Goal: Task Accomplishment & Management: Manage account settings

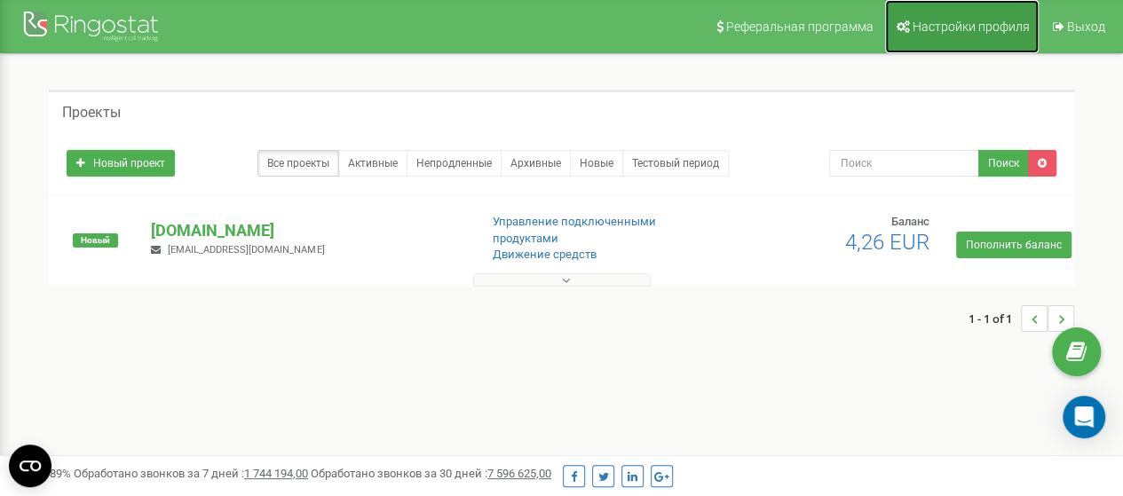
click at [973, 40] on link "Настройки профиля" at bounding box center [962, 26] width 154 height 53
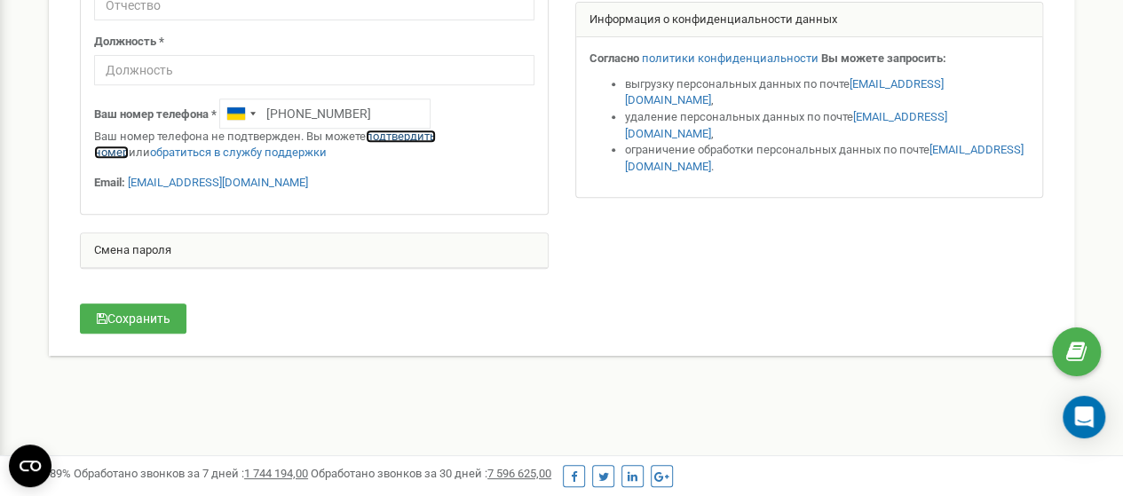
click at [404, 138] on link "подтвердить номер" at bounding box center [265, 145] width 342 height 30
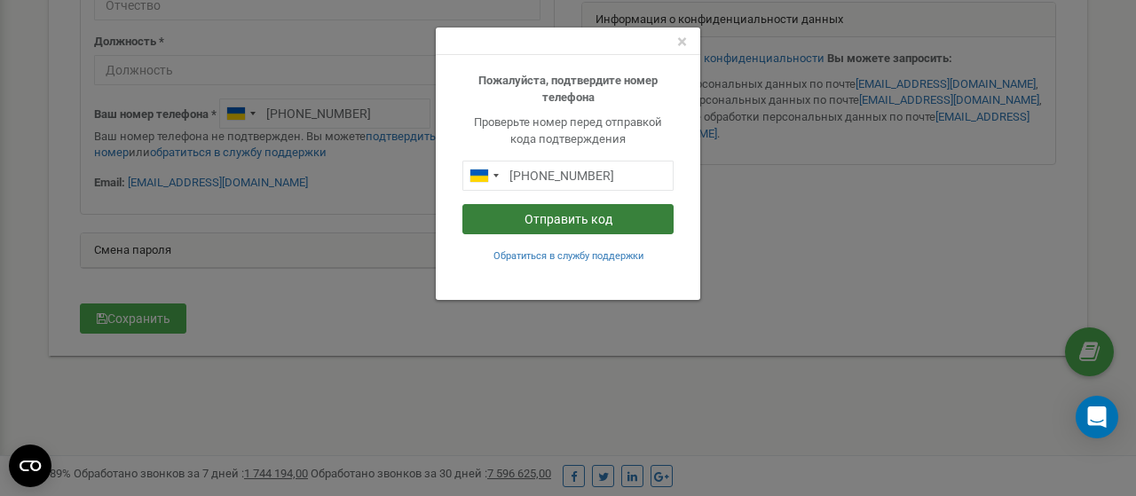
click at [543, 211] on button "Отправить код" at bounding box center [567, 219] width 211 height 30
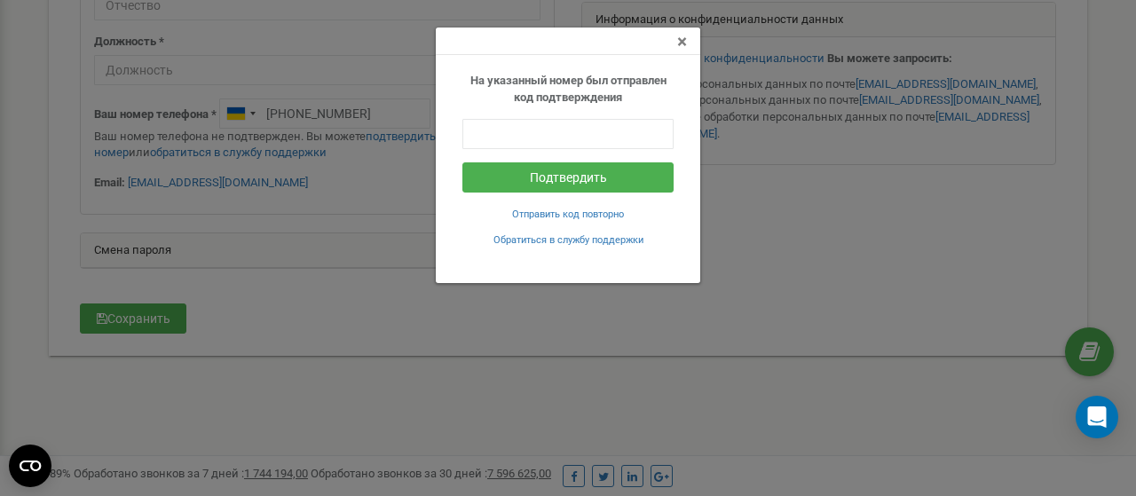
click at [686, 47] on span "×" at bounding box center [682, 41] width 10 height 21
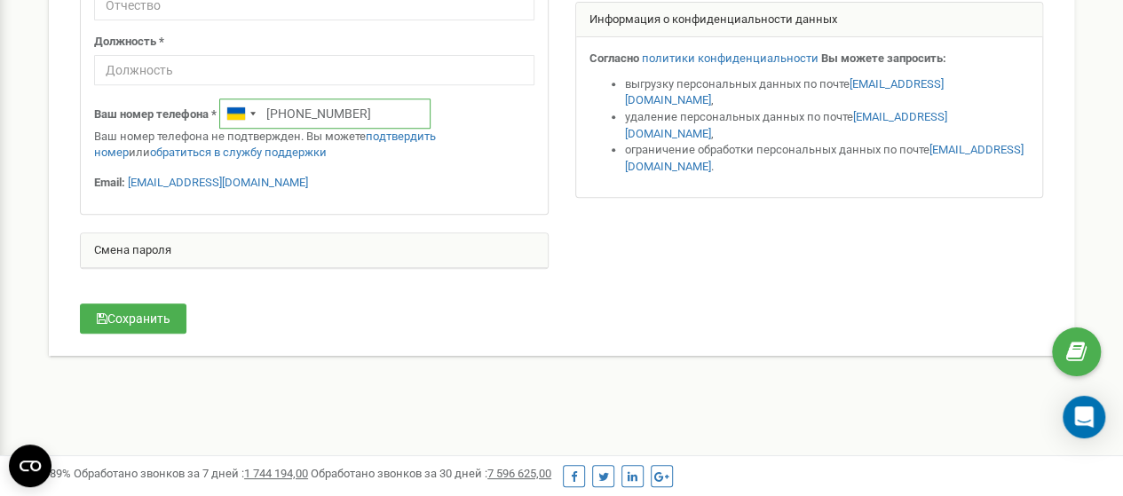
click at [311, 102] on input "[PHONE_NUMBER]" at bounding box center [324, 114] width 211 height 30
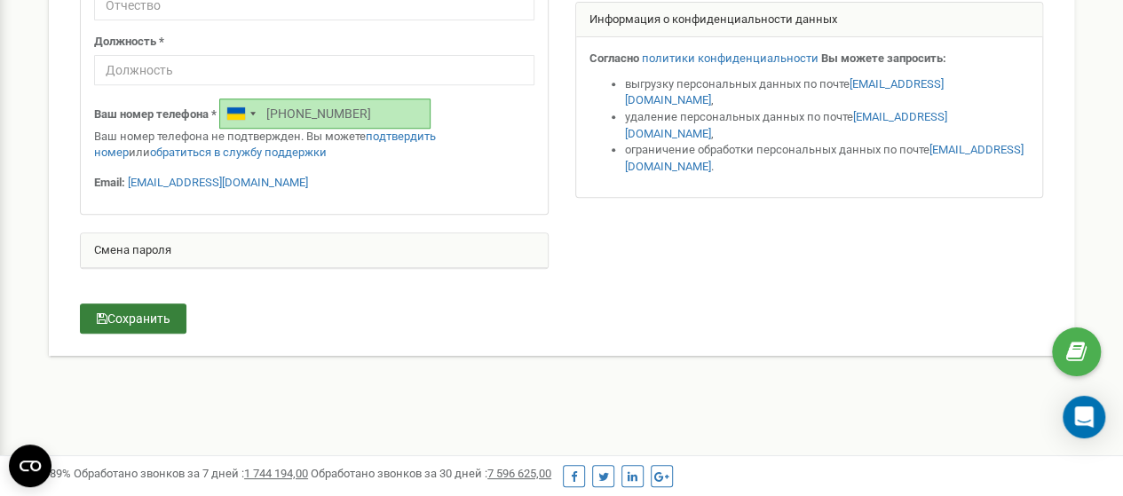
type input "[PHONE_NUMBER]"
click at [135, 310] on button "Сохранить" at bounding box center [133, 319] width 106 height 30
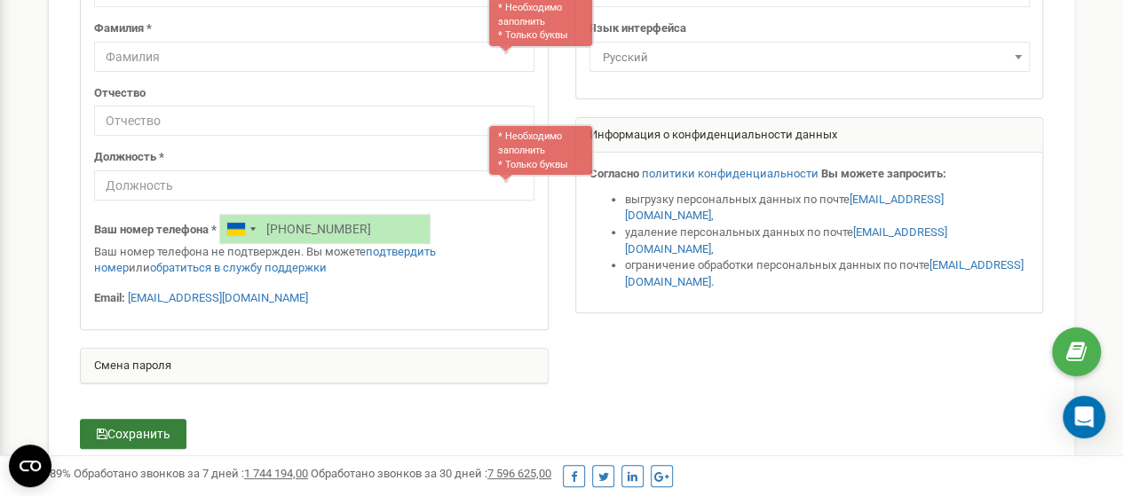
scroll to position [234, 0]
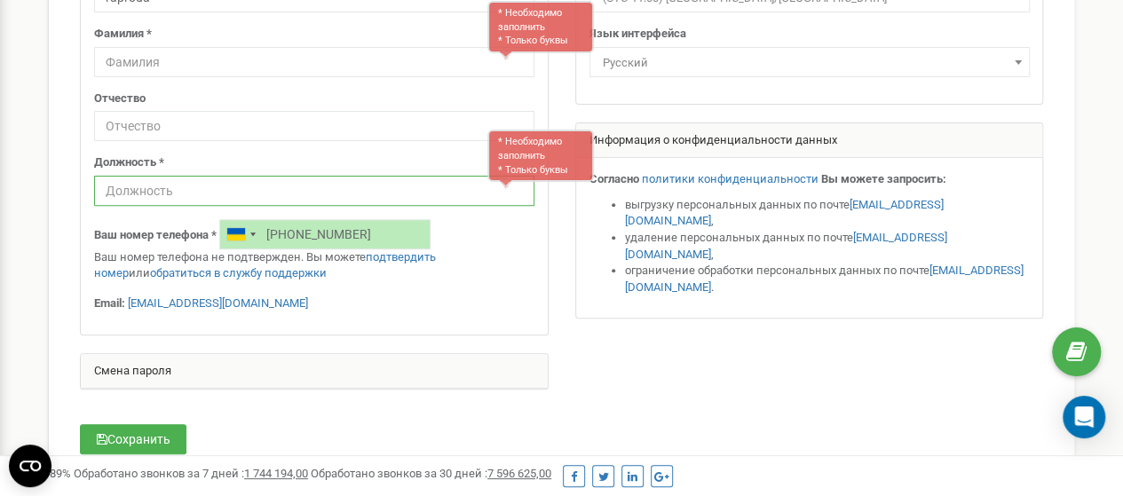
click at [243, 201] on input "text" at bounding box center [314, 191] width 440 height 30
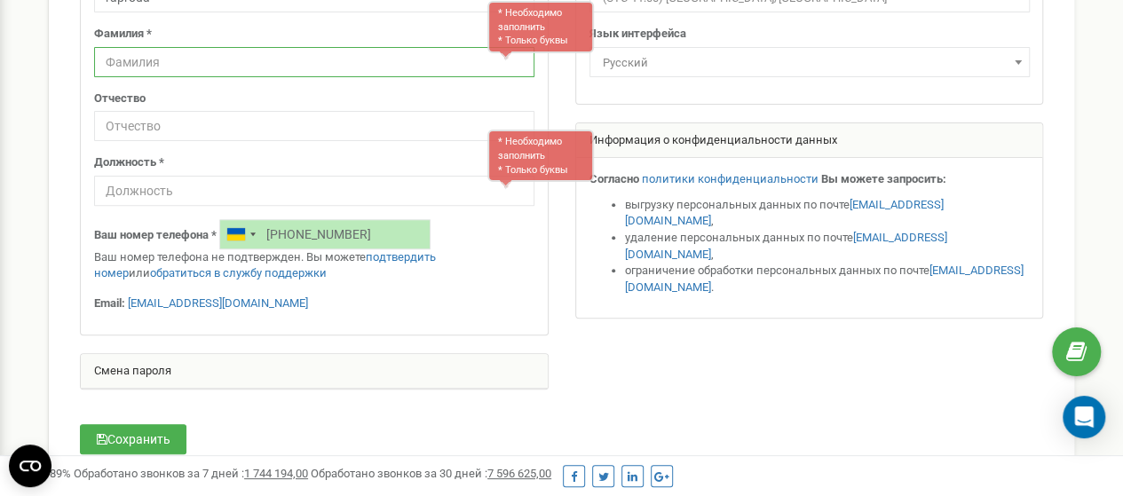
click at [197, 63] on input "text" at bounding box center [314, 62] width 440 height 30
type input "Krupchinskiy"
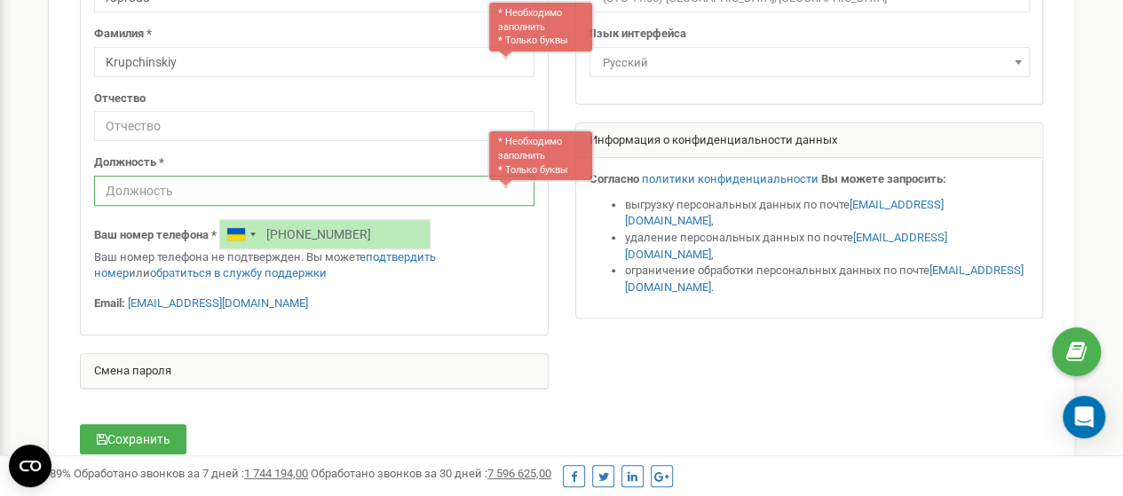
click at [201, 180] on input "text" at bounding box center [314, 191] width 440 height 30
type input "dayn"
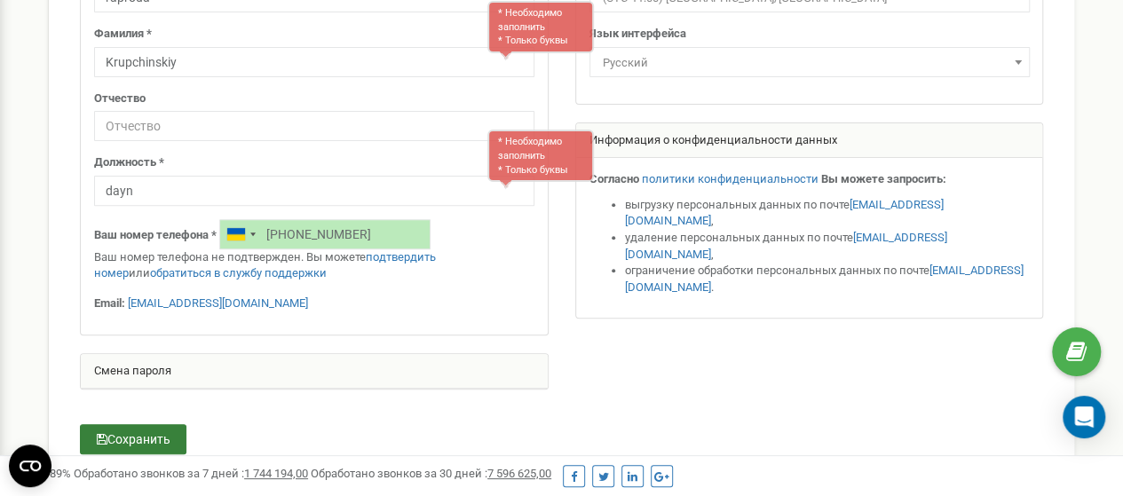
click at [130, 432] on button "Сохранить" at bounding box center [133, 439] width 106 height 30
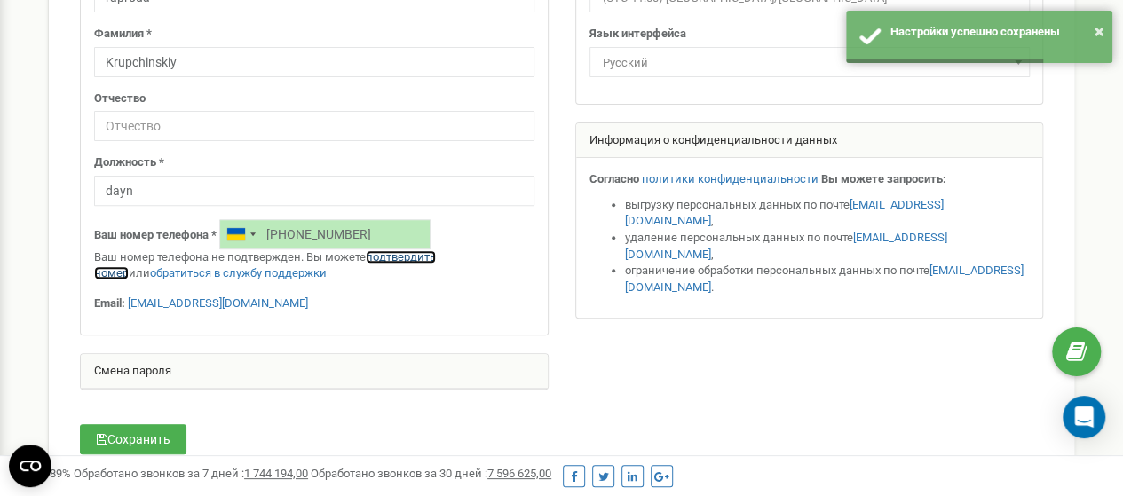
click at [383, 255] on link "подтвердить номер" at bounding box center [265, 265] width 342 height 30
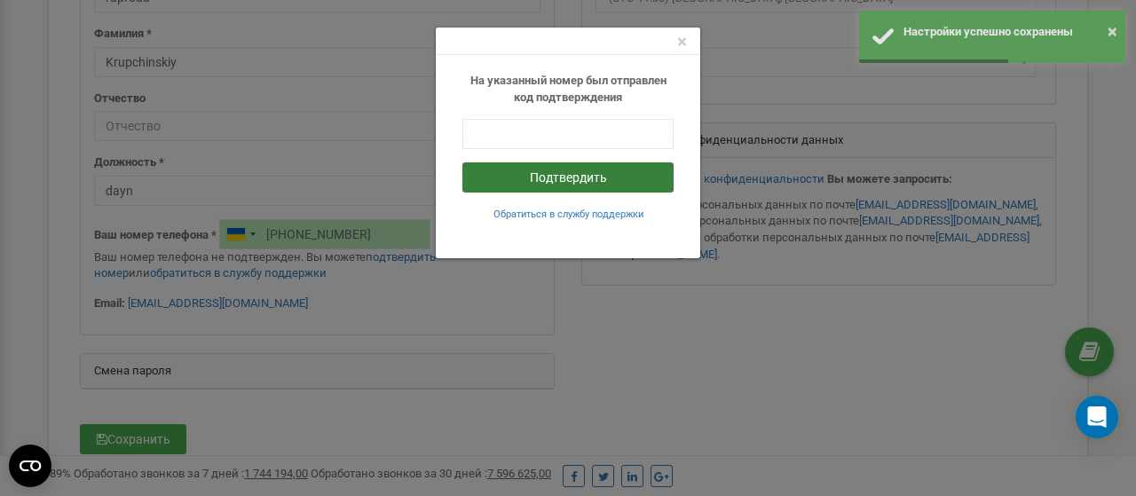
click at [556, 180] on button "Подтвердить" at bounding box center [567, 177] width 211 height 30
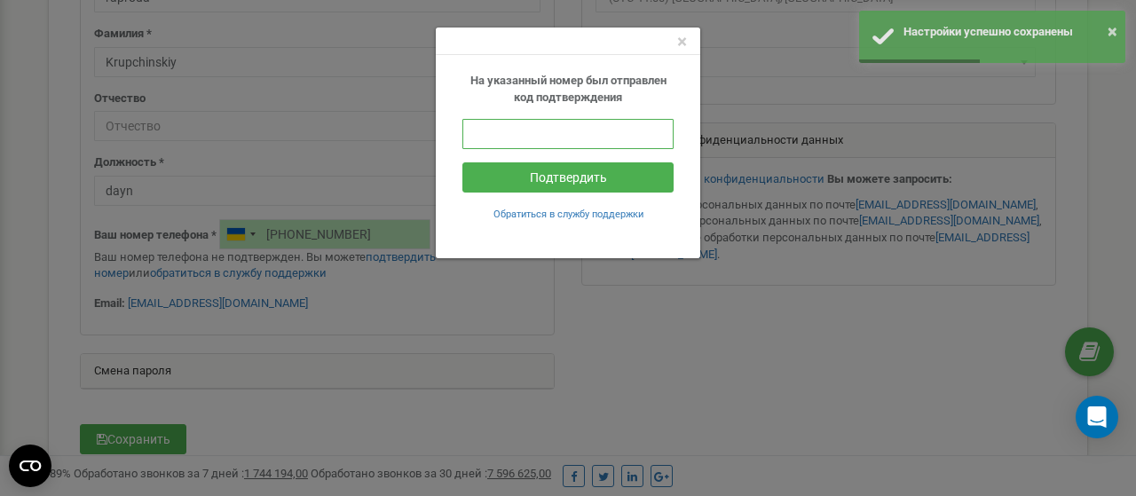
click at [544, 131] on input "text" at bounding box center [567, 134] width 211 height 30
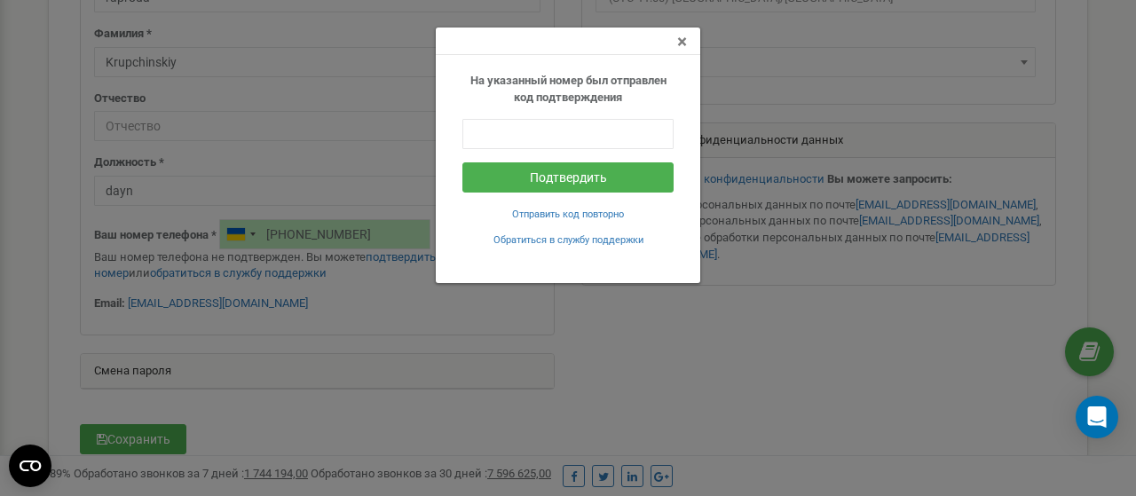
click at [681, 40] on span "×" at bounding box center [682, 41] width 10 height 21
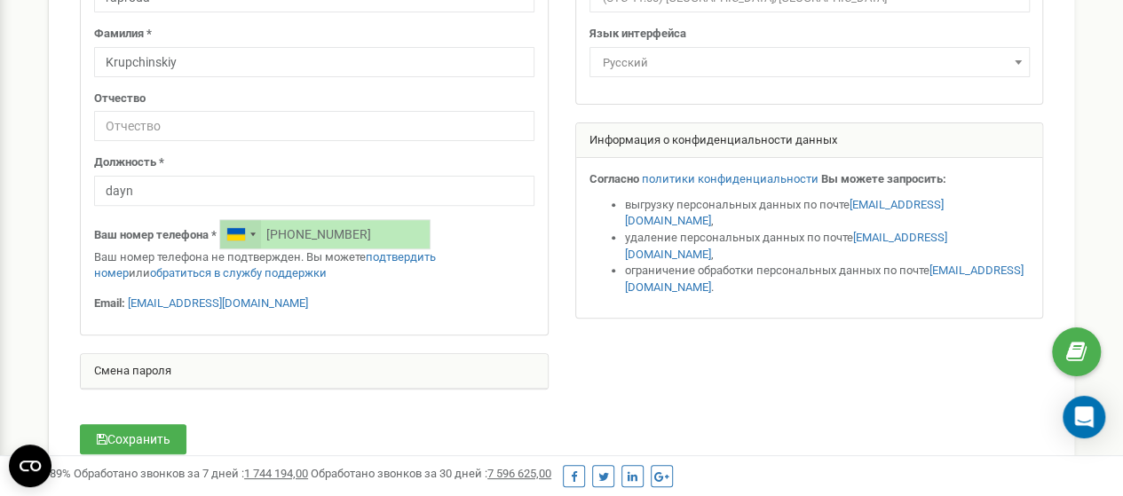
click at [254, 233] on div "Telephone country code" at bounding box center [252, 235] width 5 height 4
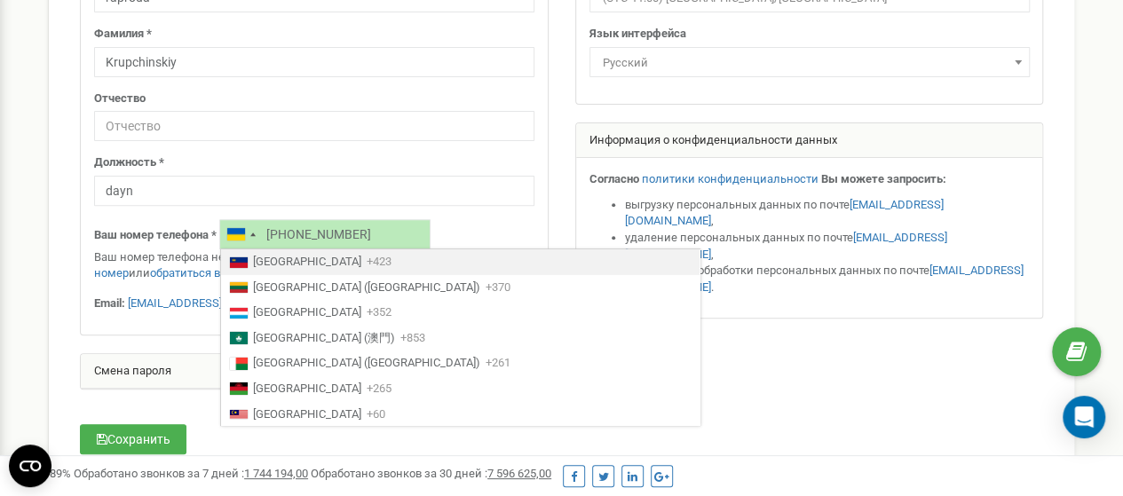
scroll to position [3458, 0]
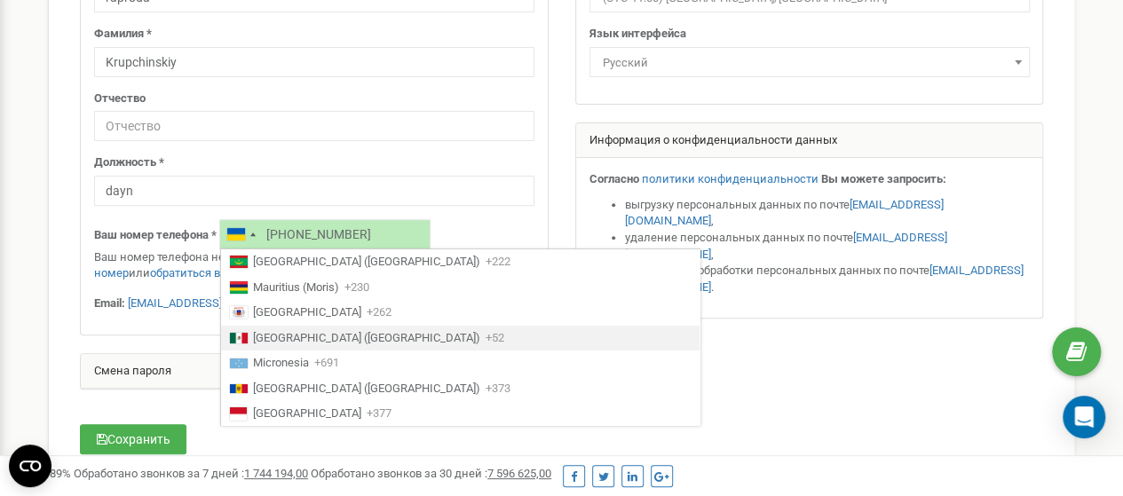
click at [319, 336] on span "Mexico (México)" at bounding box center [366, 338] width 227 height 17
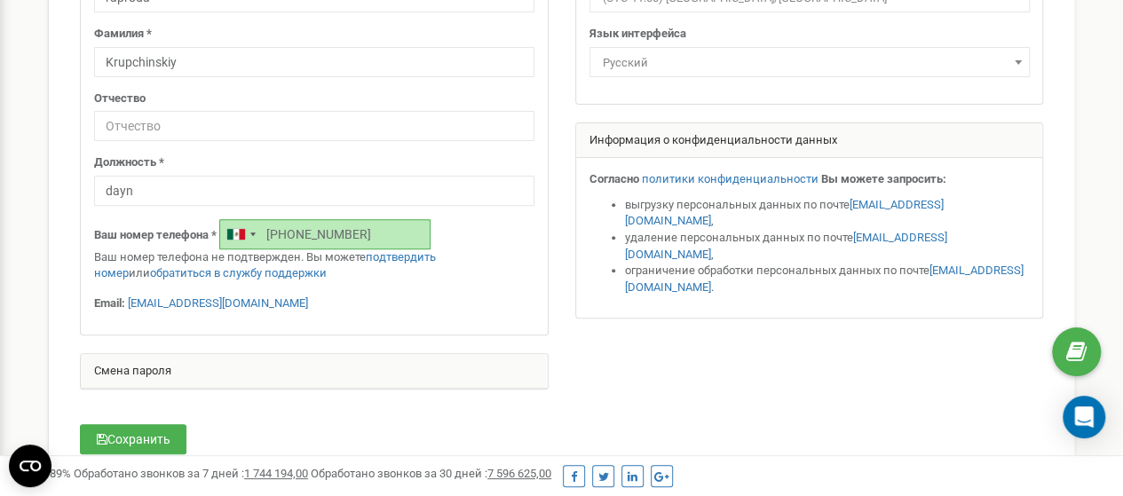
drag, startPoint x: 365, startPoint y: 233, endPoint x: 286, endPoint y: 233, distance: 79.0
click at [286, 233] on input "+52911508999" at bounding box center [324, 234] width 211 height 30
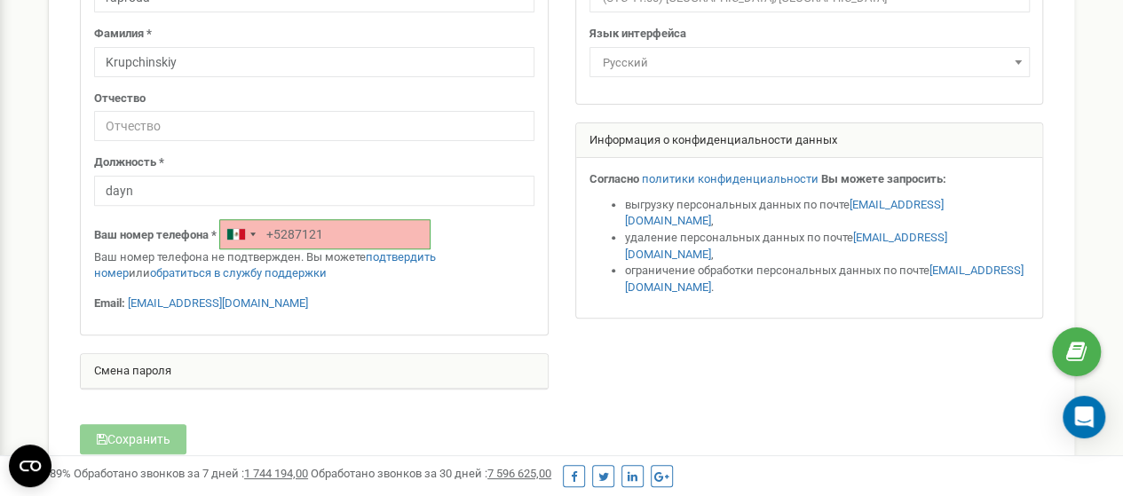
type input "[PHONE_NUMBER]"
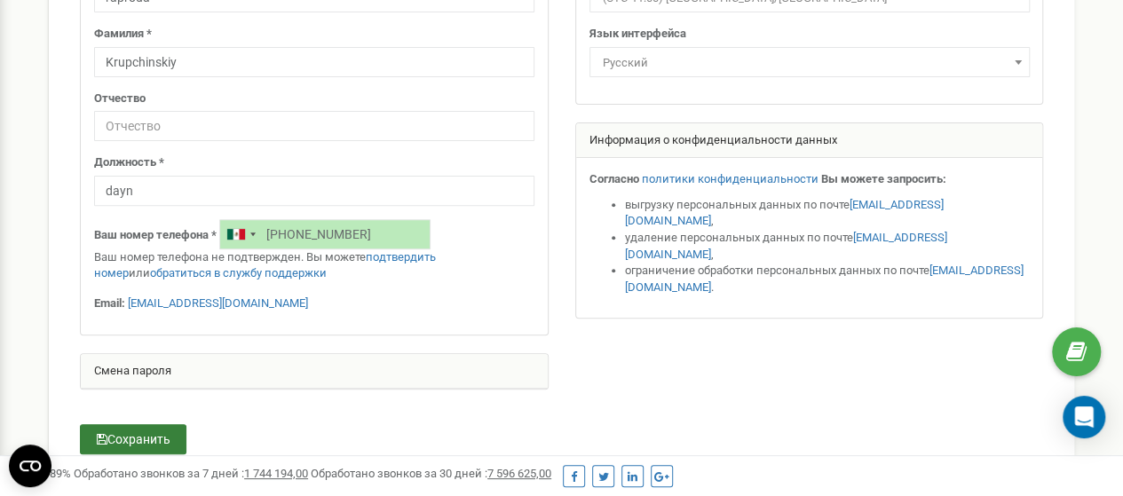
click at [154, 433] on button "Сохранить" at bounding box center [133, 439] width 106 height 30
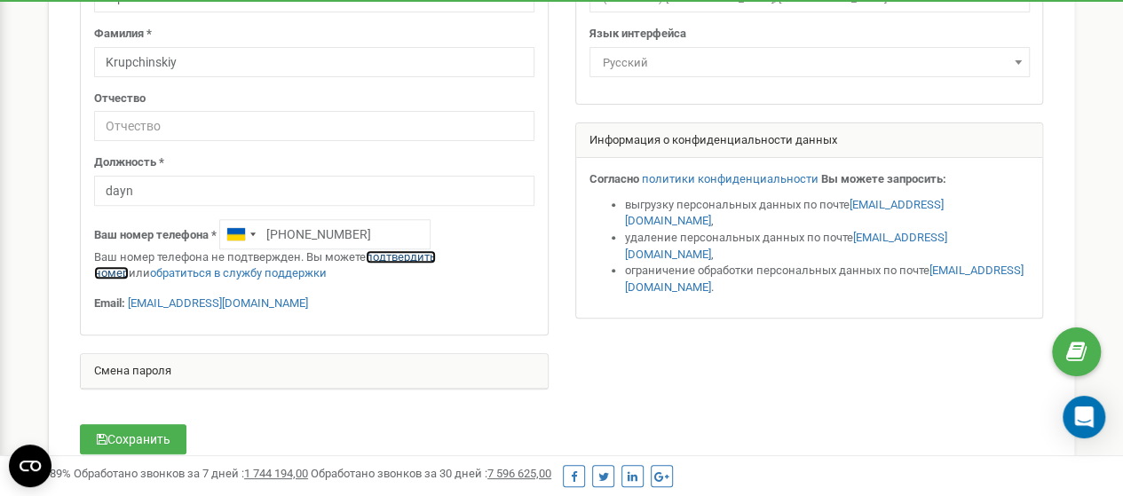
click at [418, 253] on link "подтвердить номер" at bounding box center [265, 265] width 342 height 30
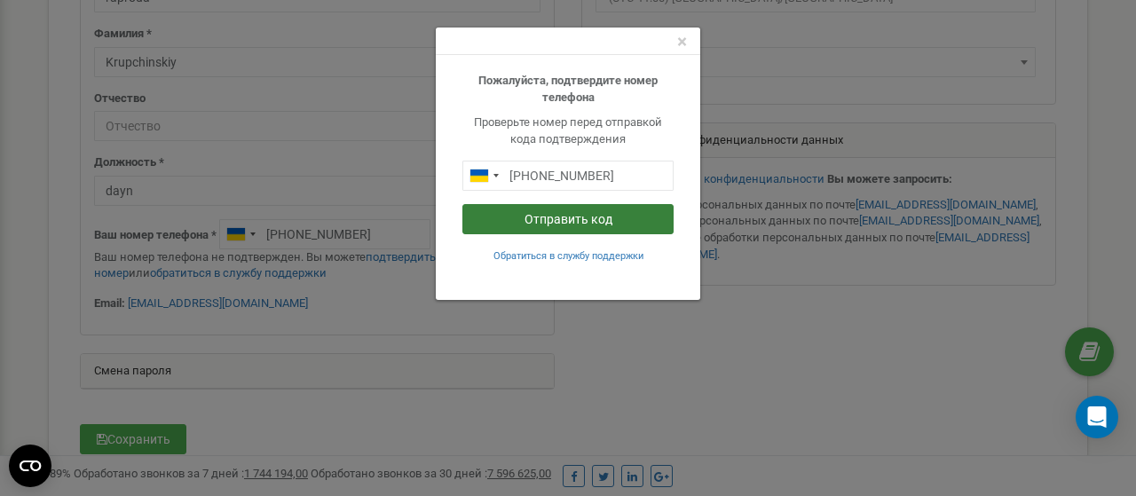
click at [550, 217] on button "Отправить код" at bounding box center [567, 219] width 211 height 30
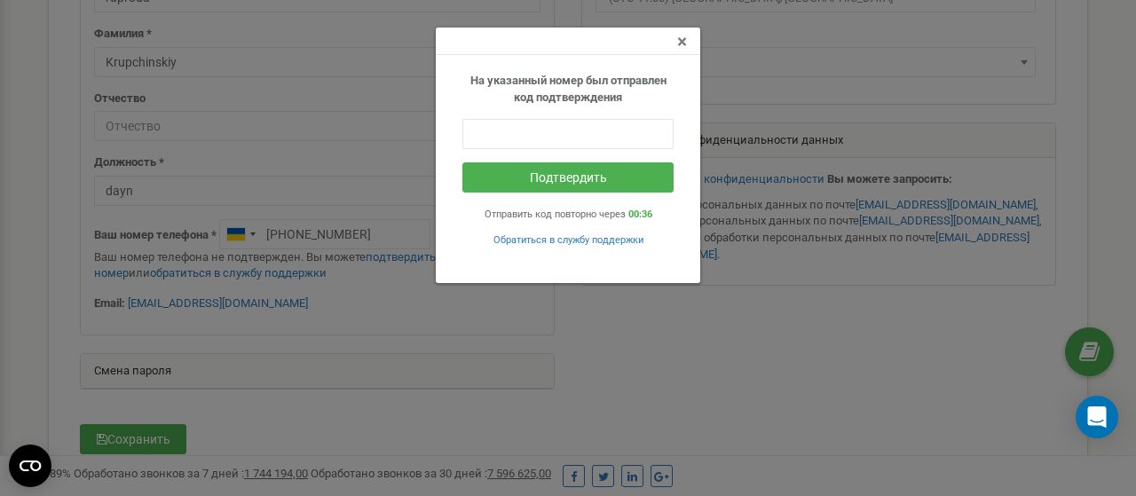
click at [680, 41] on span "×" at bounding box center [682, 41] width 10 height 21
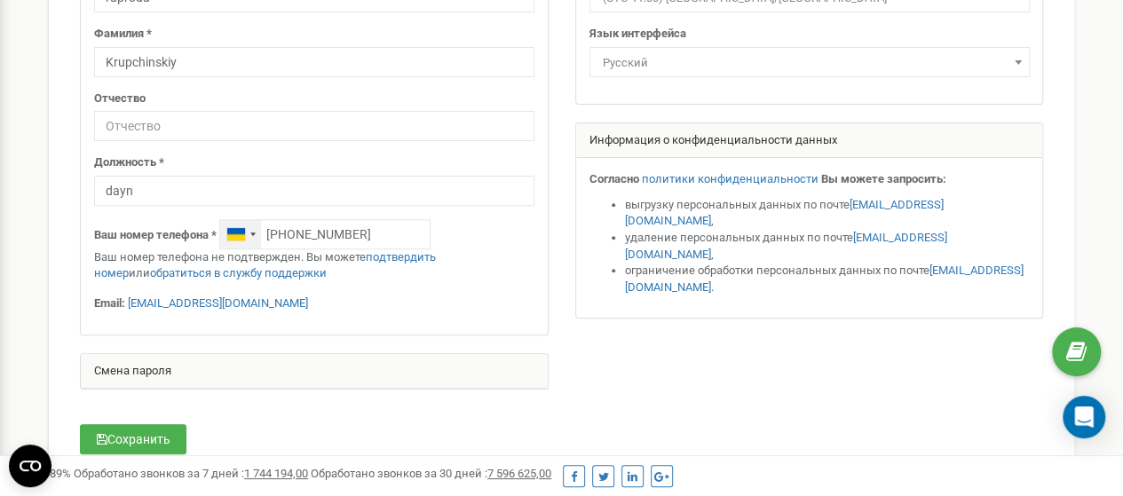
click at [248, 229] on div "Telephone country code" at bounding box center [240, 234] width 41 height 28
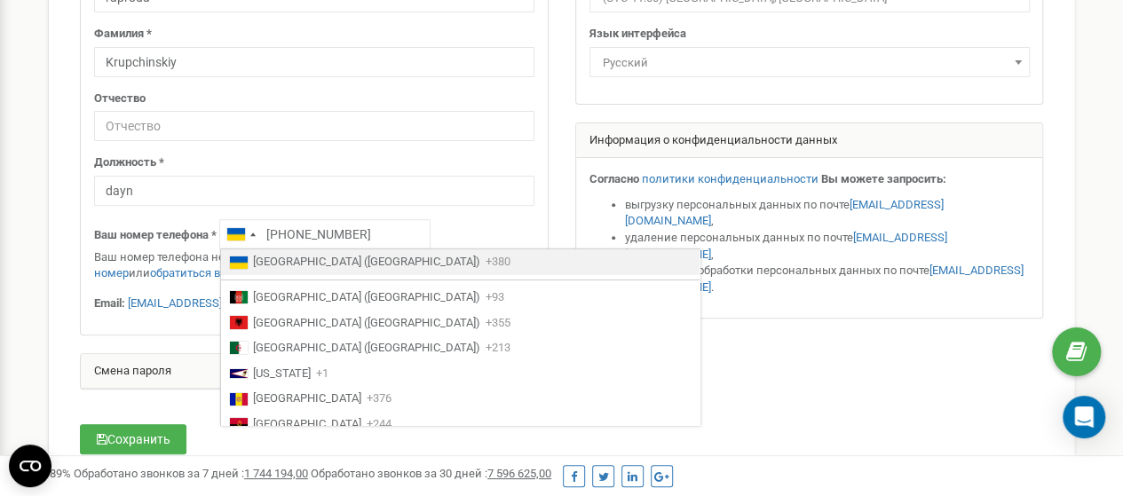
scroll to position [3458, 0]
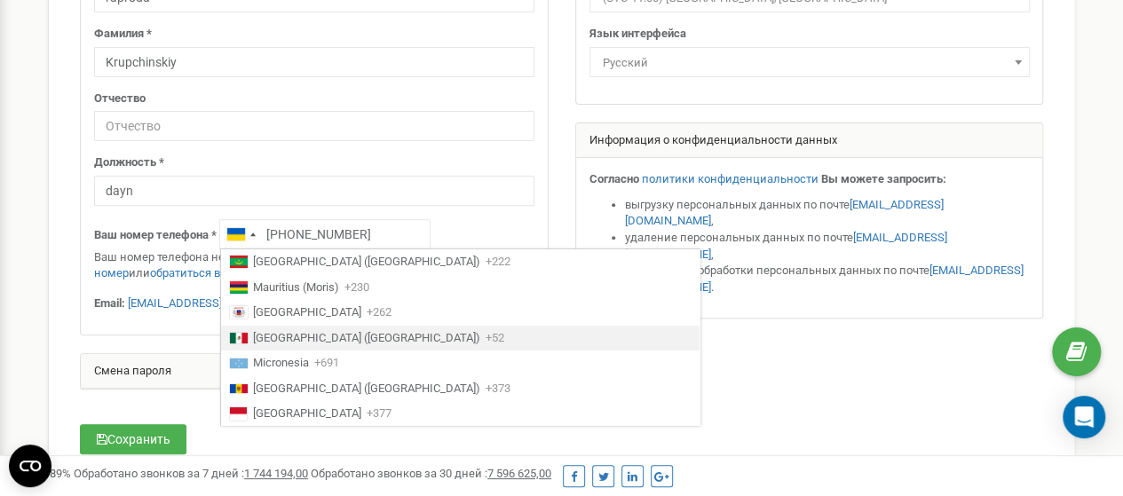
click at [305, 337] on span "Mexico (México)" at bounding box center [366, 338] width 227 height 17
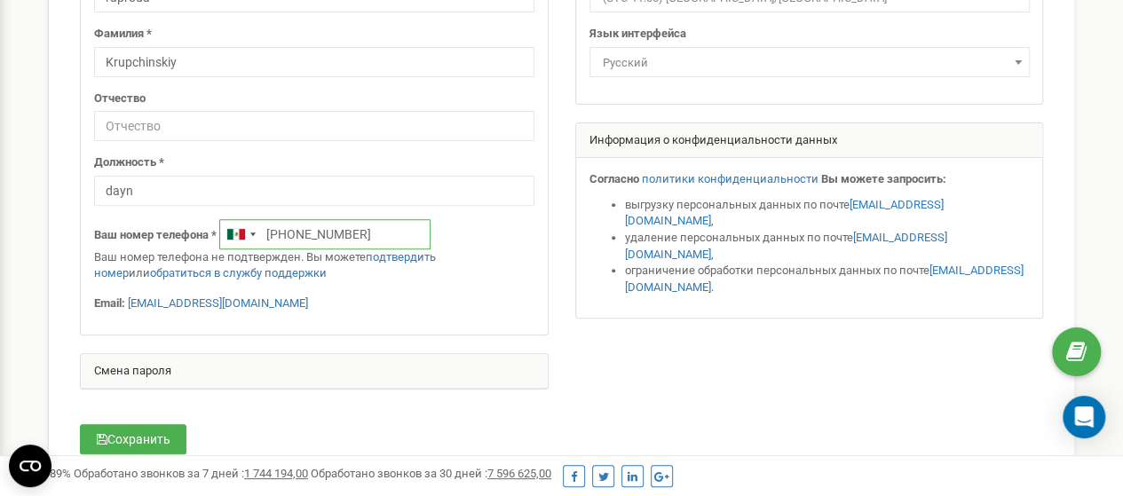
drag, startPoint x: 320, startPoint y: 235, endPoint x: 288, endPoint y: 235, distance: 32.8
click at [288, 235] on input "+52911508999" at bounding box center [324, 234] width 211 height 30
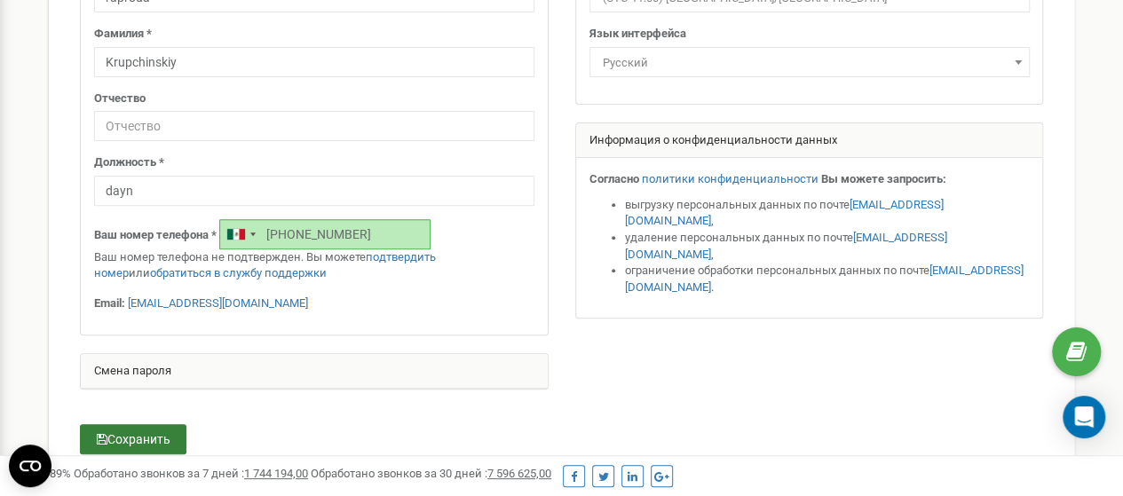
type input "[PHONE_NUMBER]"
click at [163, 439] on button "Сохранить" at bounding box center [133, 439] width 106 height 30
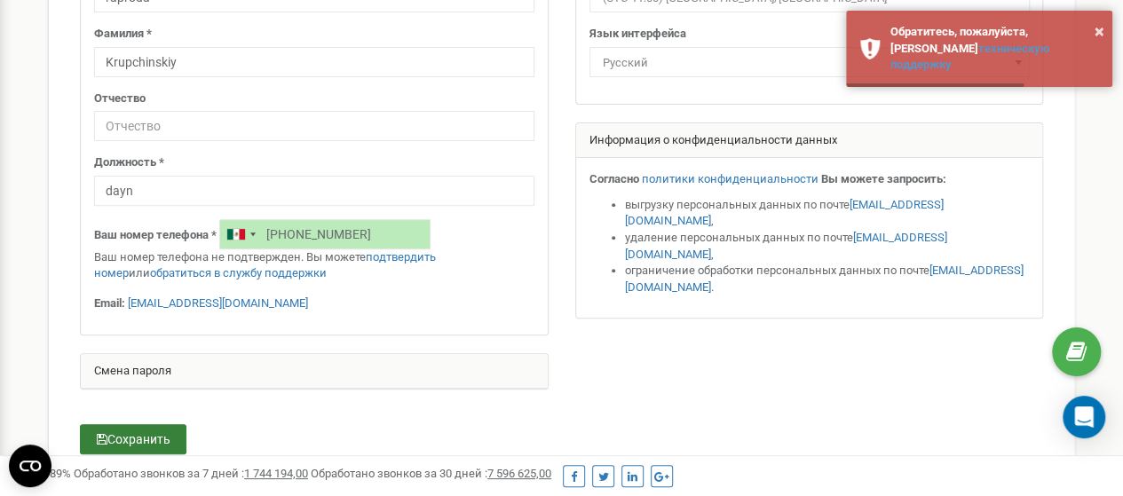
click at [137, 420] on form "Личная информация Имя * raproua Фамилия * Krupchinskiy Отчество Должность * day…" at bounding box center [562, 168] width 990 height 512
click at [143, 435] on button "Сохранить" at bounding box center [133, 439] width 106 height 30
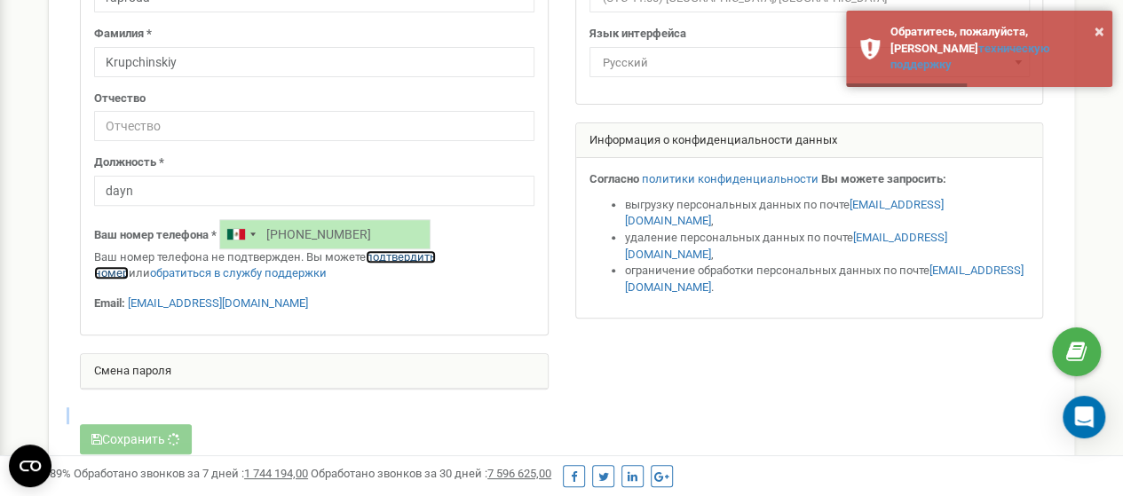
click at [408, 258] on link "подтвердить номер" at bounding box center [265, 265] width 342 height 30
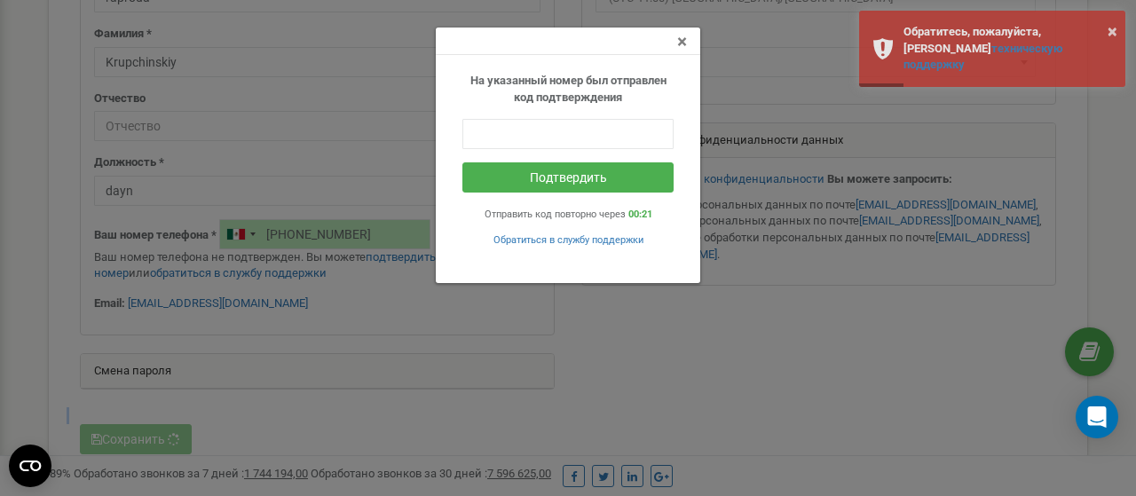
click at [678, 50] on span "×" at bounding box center [682, 41] width 10 height 21
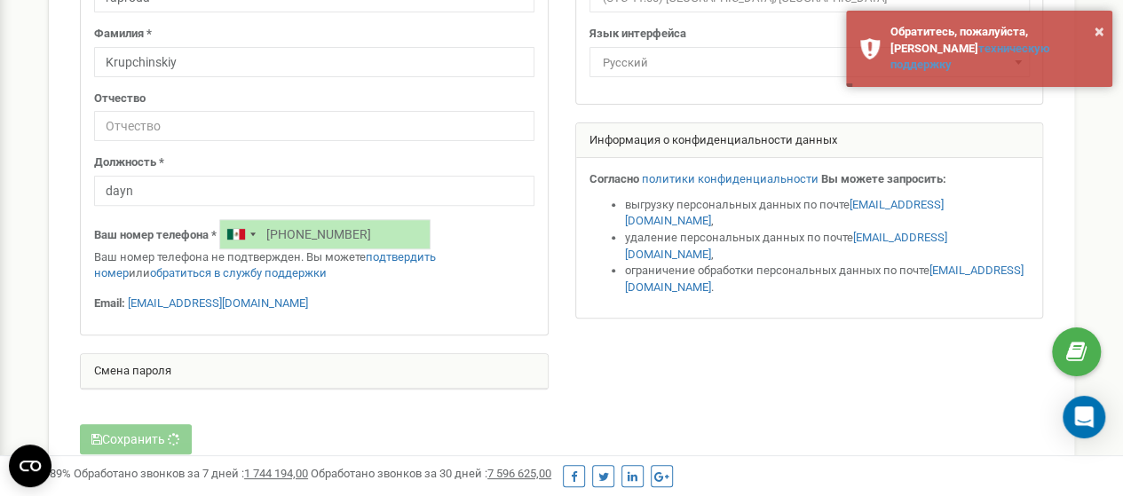
click at [417, 244] on div "Ваш номер телефона * +528712149395 Ваш номер телефона не подтвержден. Вы можете…" at bounding box center [314, 250] width 440 height 63
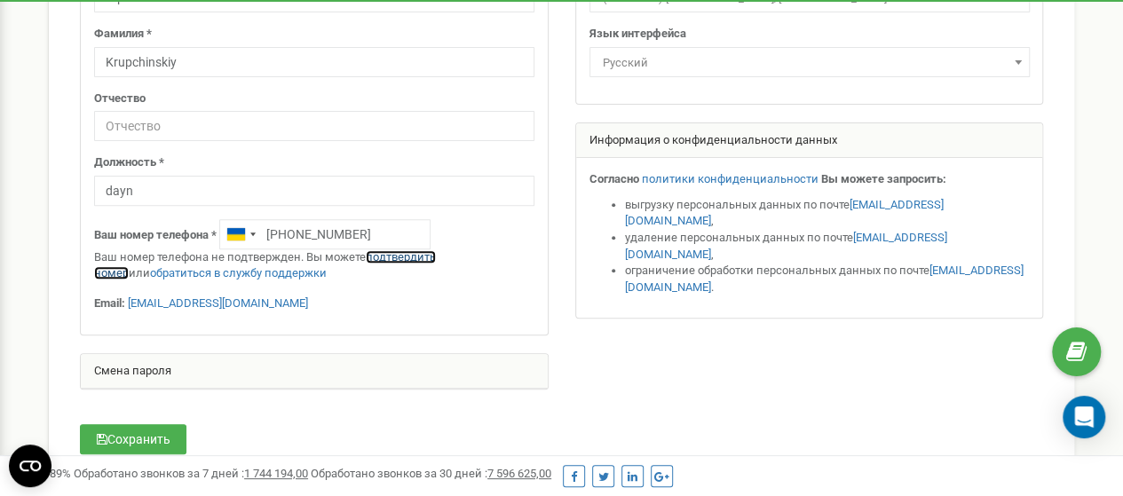
click at [424, 252] on link "подтвердить номер" at bounding box center [265, 265] width 342 height 30
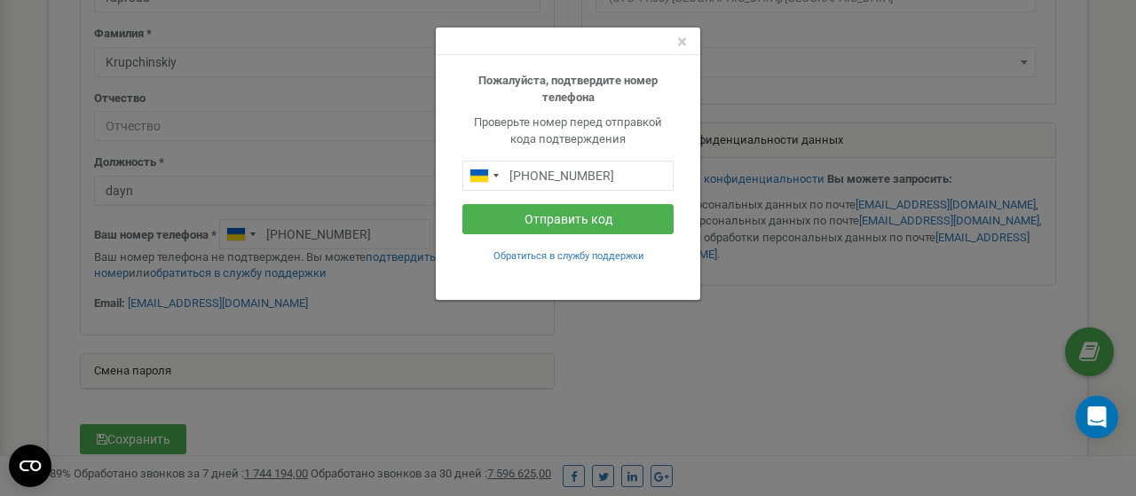
click at [556, 235] on div "Пожалуйста, подтвердите номер телефона Проверьте номер перед отправкой кода под…" at bounding box center [567, 169] width 211 height 192
drag, startPoint x: 611, startPoint y: 180, endPoint x: 529, endPoint y: 177, distance: 81.7
click at [529, 177] on input "[PHONE_NUMBER]" at bounding box center [567, 176] width 211 height 30
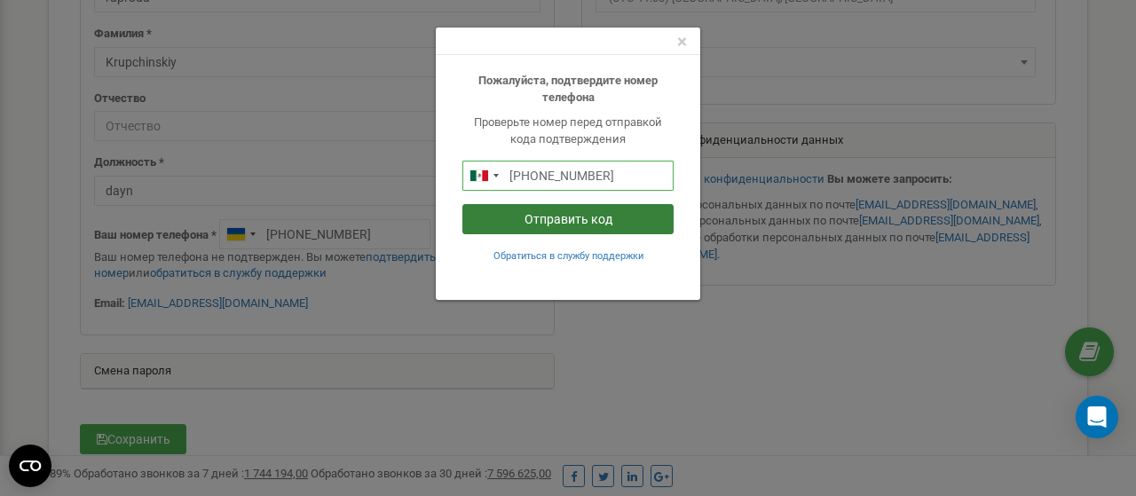
type input "[PHONE_NUMBER]"
drag, startPoint x: 575, startPoint y: 203, endPoint x: 577, endPoint y: 212, distance: 9.1
click at [575, 207] on button "Отправить код" at bounding box center [567, 219] width 211 height 30
